Goal: Transaction & Acquisition: Book appointment/travel/reservation

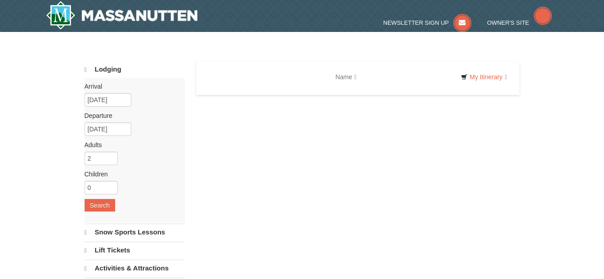
select select "10"
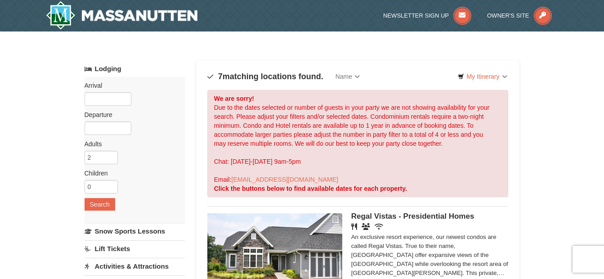
scroll to position [18, 0]
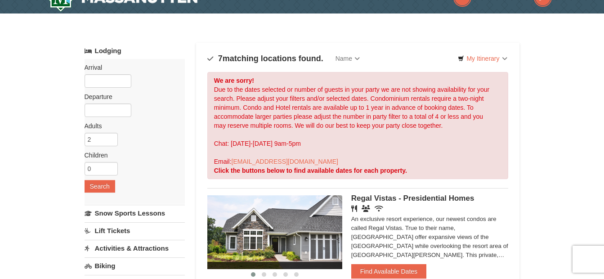
click at [99, 83] on input "text" at bounding box center [108, 80] width 47 height 13
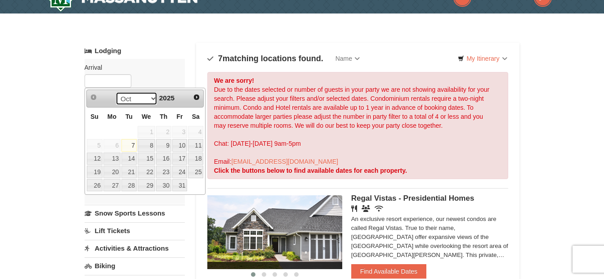
click at [151, 102] on select "Oct Nov Dec" at bounding box center [137, 98] width 42 height 13
click at [125, 183] on link "25" at bounding box center [128, 185] width 15 height 13
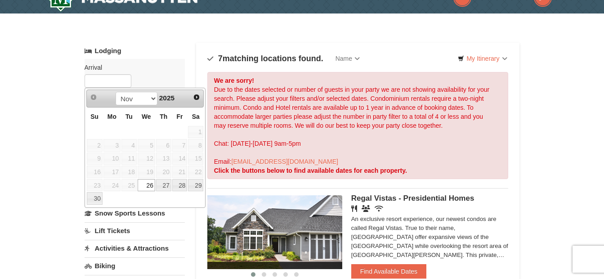
type input "[DATE]"
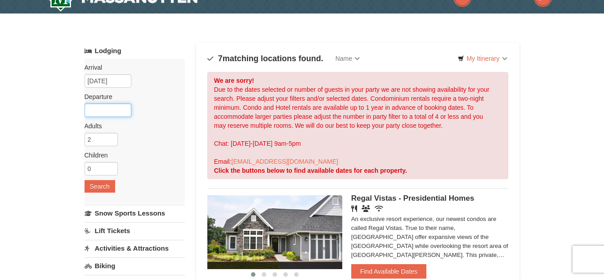
click at [112, 107] on input "text" at bounding box center [108, 109] width 47 height 13
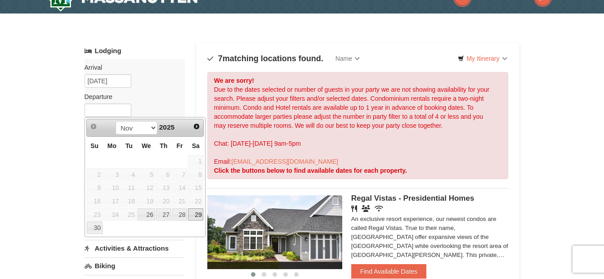
click at [193, 209] on link "29" at bounding box center [195, 214] width 15 height 13
type input "[DATE]"
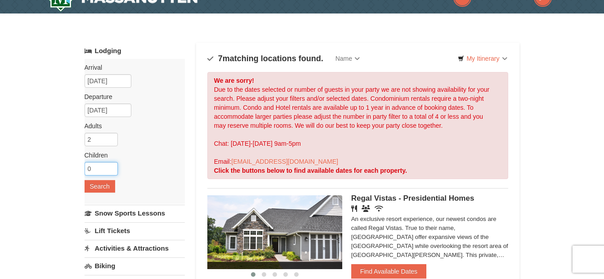
click at [100, 167] on input "0" at bounding box center [101, 168] width 33 height 13
click at [111, 167] on input "1" at bounding box center [101, 168] width 33 height 13
type input "2"
click at [111, 167] on input "2" at bounding box center [101, 168] width 33 height 13
click at [99, 189] on button "Search" at bounding box center [100, 186] width 31 height 13
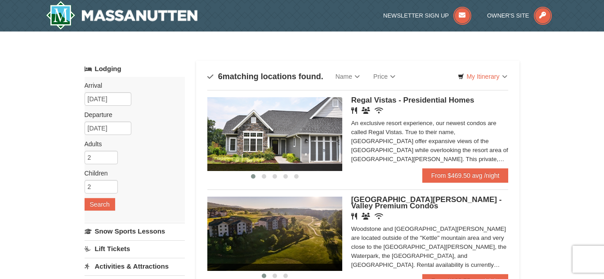
click at [390, 76] on link "Price" at bounding box center [385, 76] width 36 height 18
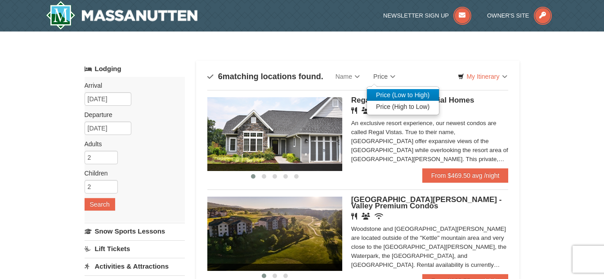
click at [402, 94] on link "Price (Low to High)" at bounding box center [403, 95] width 72 height 12
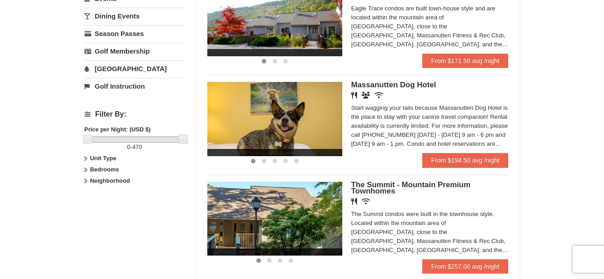
scroll to position [324, 0]
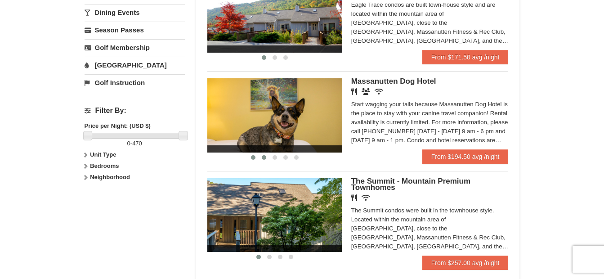
click at [262, 158] on span at bounding box center [264, 157] width 4 height 4
click at [540, 142] on div "× Categories Map List Filter My Itinerary Questions? 1-540-289-9441 Lodging Arr…" at bounding box center [302, 54] width 604 height 693
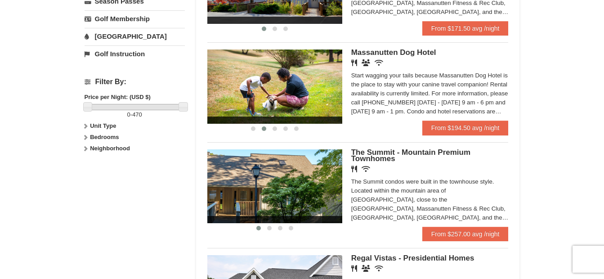
scroll to position [378, 0]
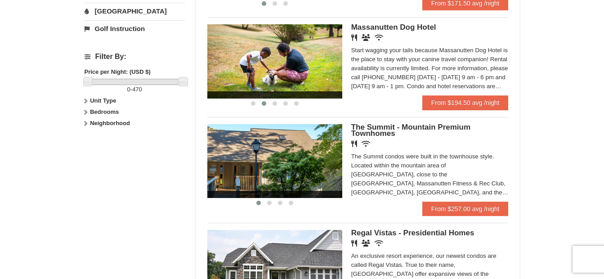
click at [587, 186] on div "× Categories Map List Filter My Itinerary Questions? 1-540-289-9441 Lodging Arr…" at bounding box center [302, 0] width 604 height 693
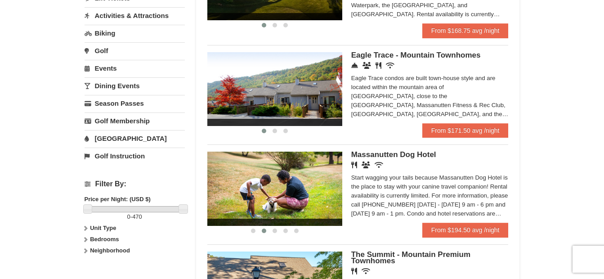
scroll to position [252, 0]
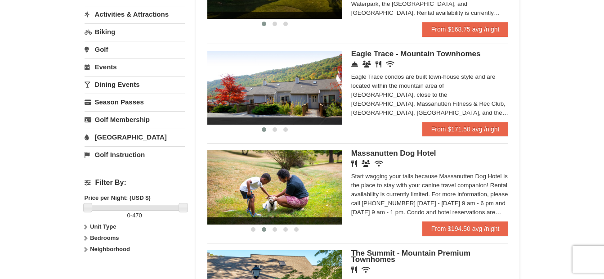
click at [375, 150] on span "Massanutten Dog Hotel" at bounding box center [393, 153] width 85 height 9
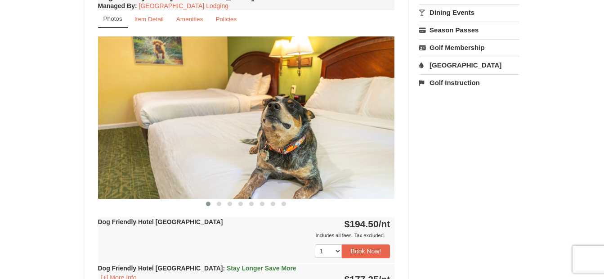
scroll to position [342, 0]
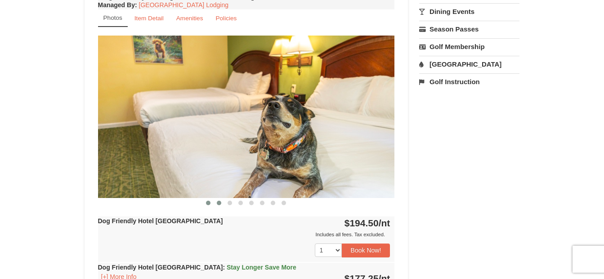
click at [217, 203] on span at bounding box center [219, 203] width 4 height 4
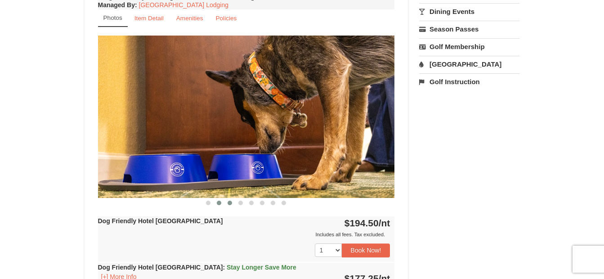
click at [230, 202] on span at bounding box center [230, 203] width 4 height 4
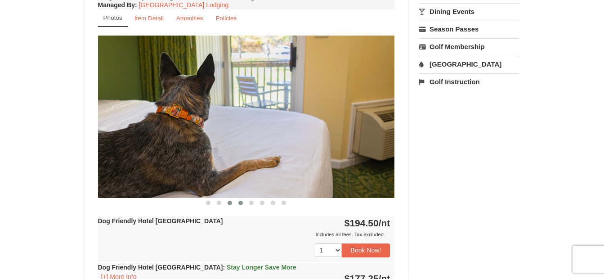
click at [242, 201] on span at bounding box center [240, 203] width 4 height 4
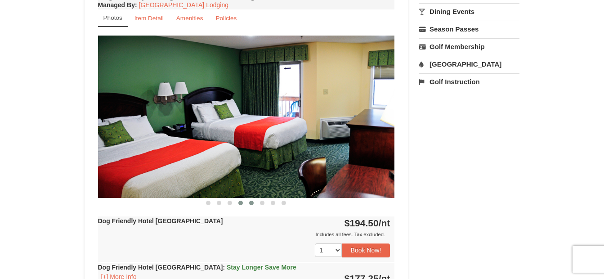
click at [251, 202] on span at bounding box center [251, 203] width 4 height 4
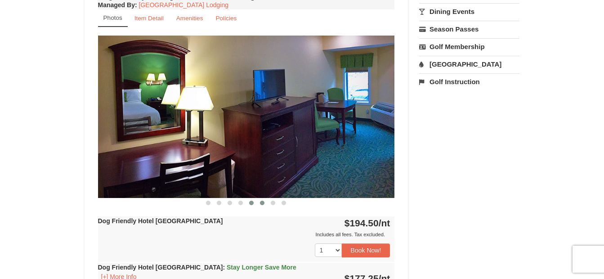
click at [261, 203] on span at bounding box center [262, 203] width 4 height 4
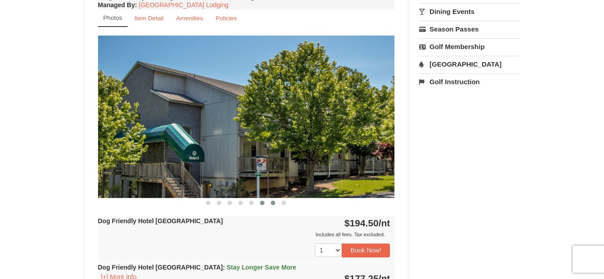
click at [270, 203] on button at bounding box center [273, 202] width 11 height 9
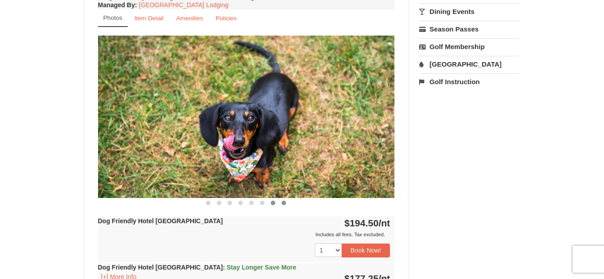
click at [283, 203] on span at bounding box center [284, 203] width 4 height 4
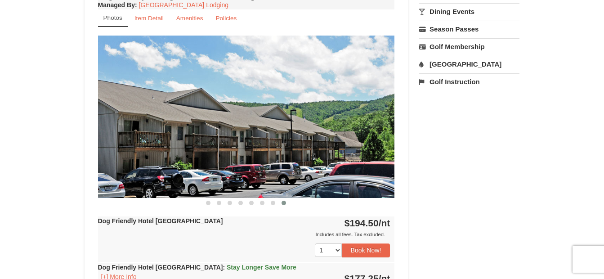
click at [35, 229] on div "× <<Back to results Massanutten Dog Hotel Book from $177! 1822 Resort Drive, Ma…" at bounding box center [302, 115] width 604 height 850
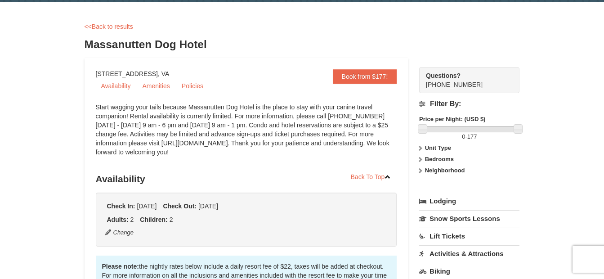
scroll to position [0, 0]
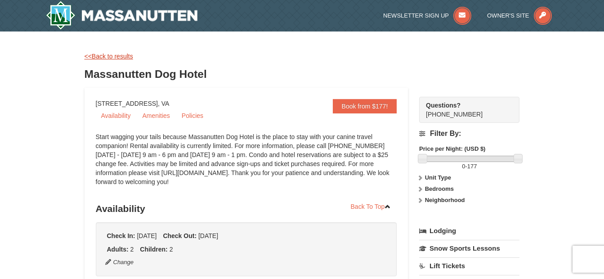
click at [118, 55] on link "<<Back to results" at bounding box center [109, 56] width 49 height 7
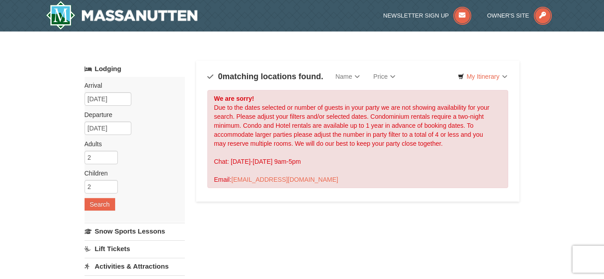
click at [102, 99] on input "[DATE]" at bounding box center [108, 98] width 47 height 13
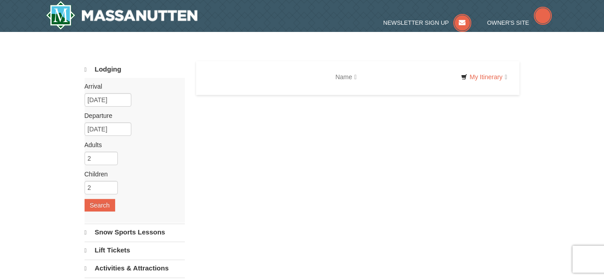
select select "10"
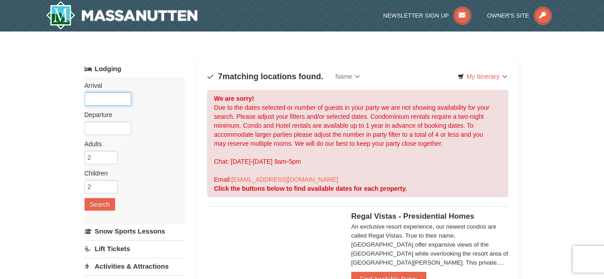
click at [121, 101] on input "text" at bounding box center [108, 98] width 47 height 13
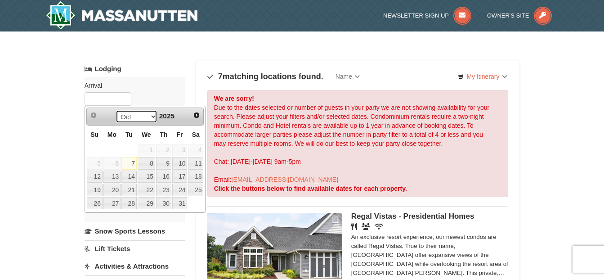
click at [152, 116] on select "Oct Nov Dec" at bounding box center [137, 116] width 42 height 13
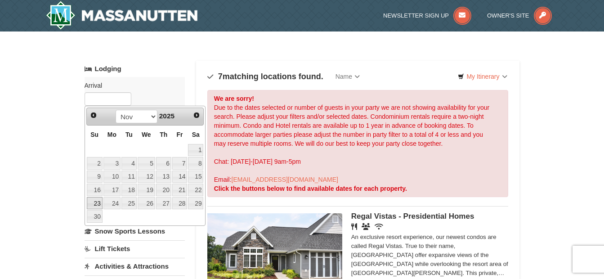
click at [94, 204] on link "23" at bounding box center [95, 203] width 16 height 13
type input "11/23/2025"
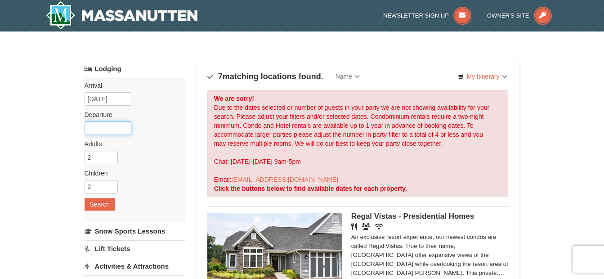
click at [111, 130] on input "text" at bounding box center [108, 127] width 47 height 13
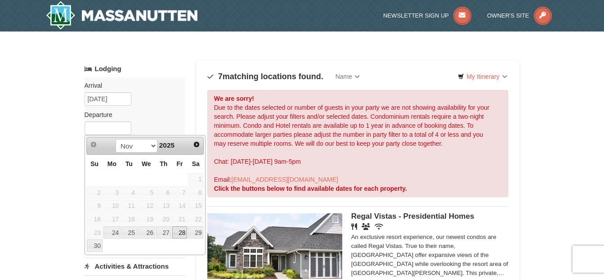
click at [183, 232] on link "28" at bounding box center [179, 232] width 15 height 13
type input "11/28/2025"
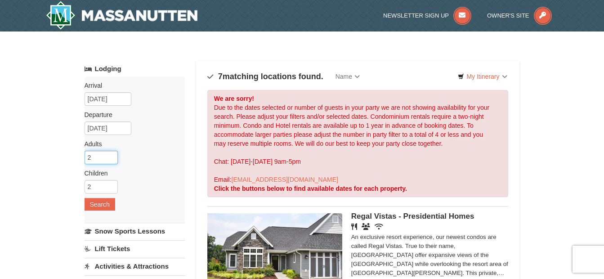
click at [103, 160] on input "2" at bounding box center [101, 157] width 33 height 13
click at [111, 156] on input "3" at bounding box center [101, 157] width 33 height 13
click at [111, 156] on input "4" at bounding box center [101, 157] width 33 height 13
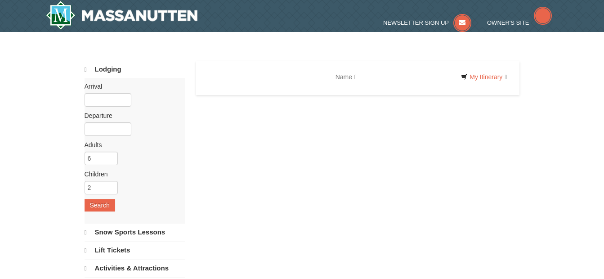
select select "10"
